Goal: Use online tool/utility: Use online tool/utility

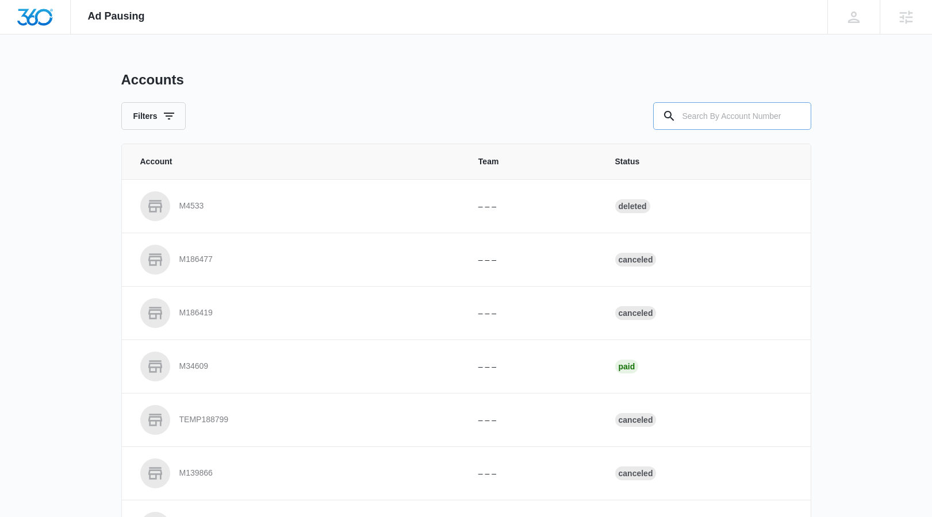
click at [753, 118] on input "text" at bounding box center [732, 116] width 158 height 28
paste input "M336511"
type input "M336511"
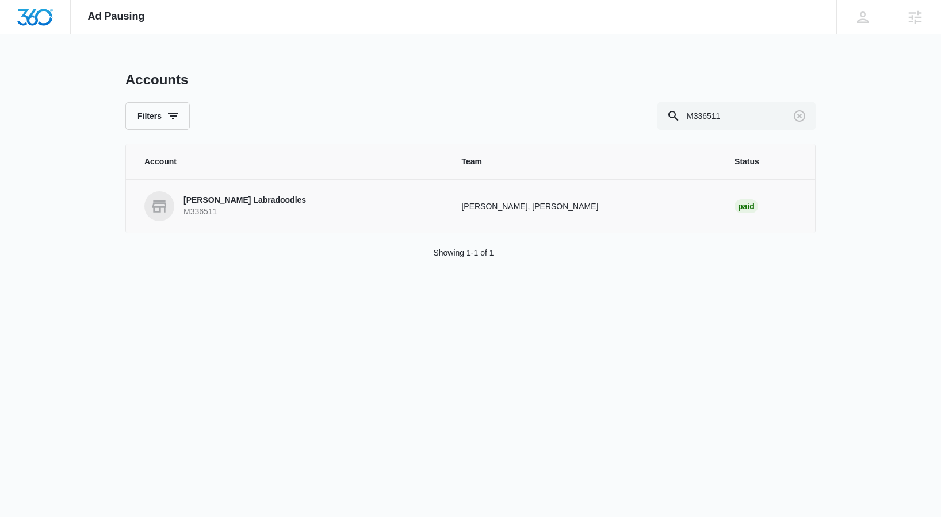
click at [240, 207] on p "M336511" at bounding box center [244, 211] width 122 height 11
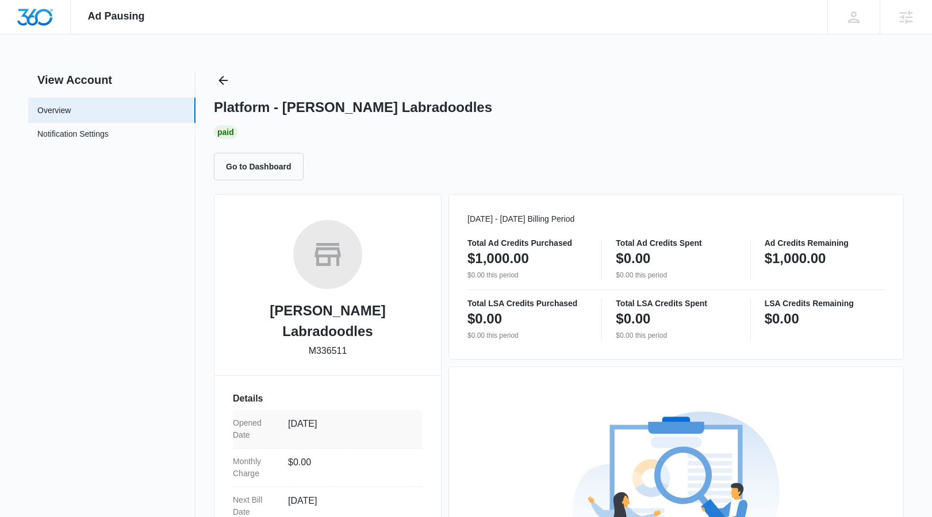
scroll to position [215, 0]
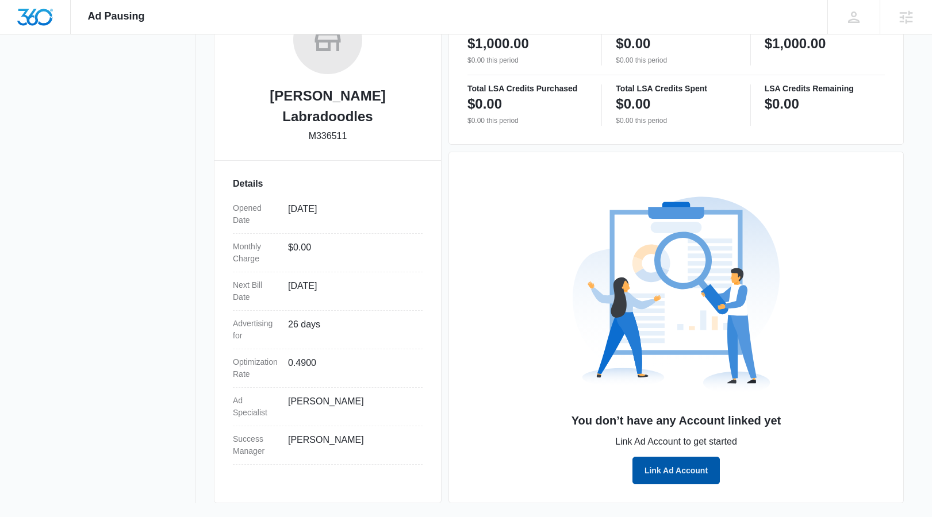
click at [708, 470] on button "Link Ad Account" at bounding box center [675, 471] width 87 height 28
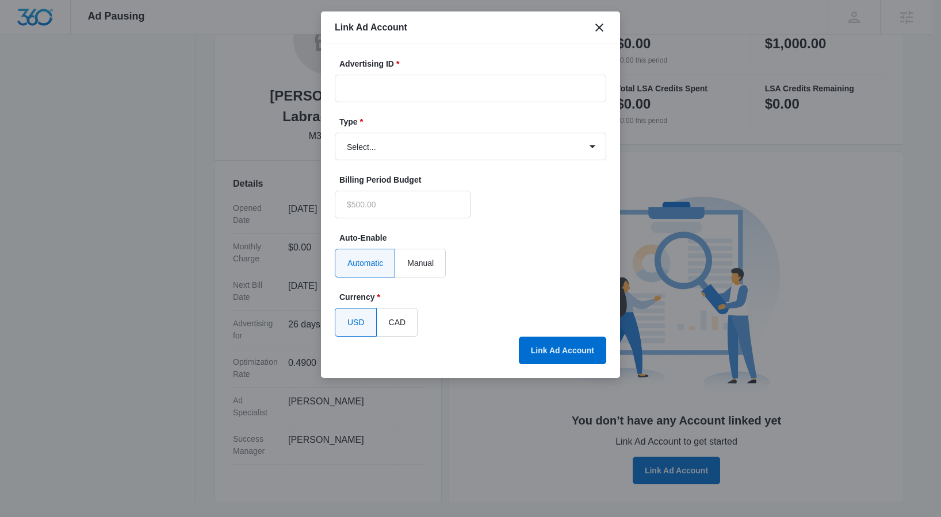
type input "$0.00"
click at [604, 28] on icon "close" at bounding box center [599, 28] width 14 height 14
